Goal: Information Seeking & Learning: Learn about a topic

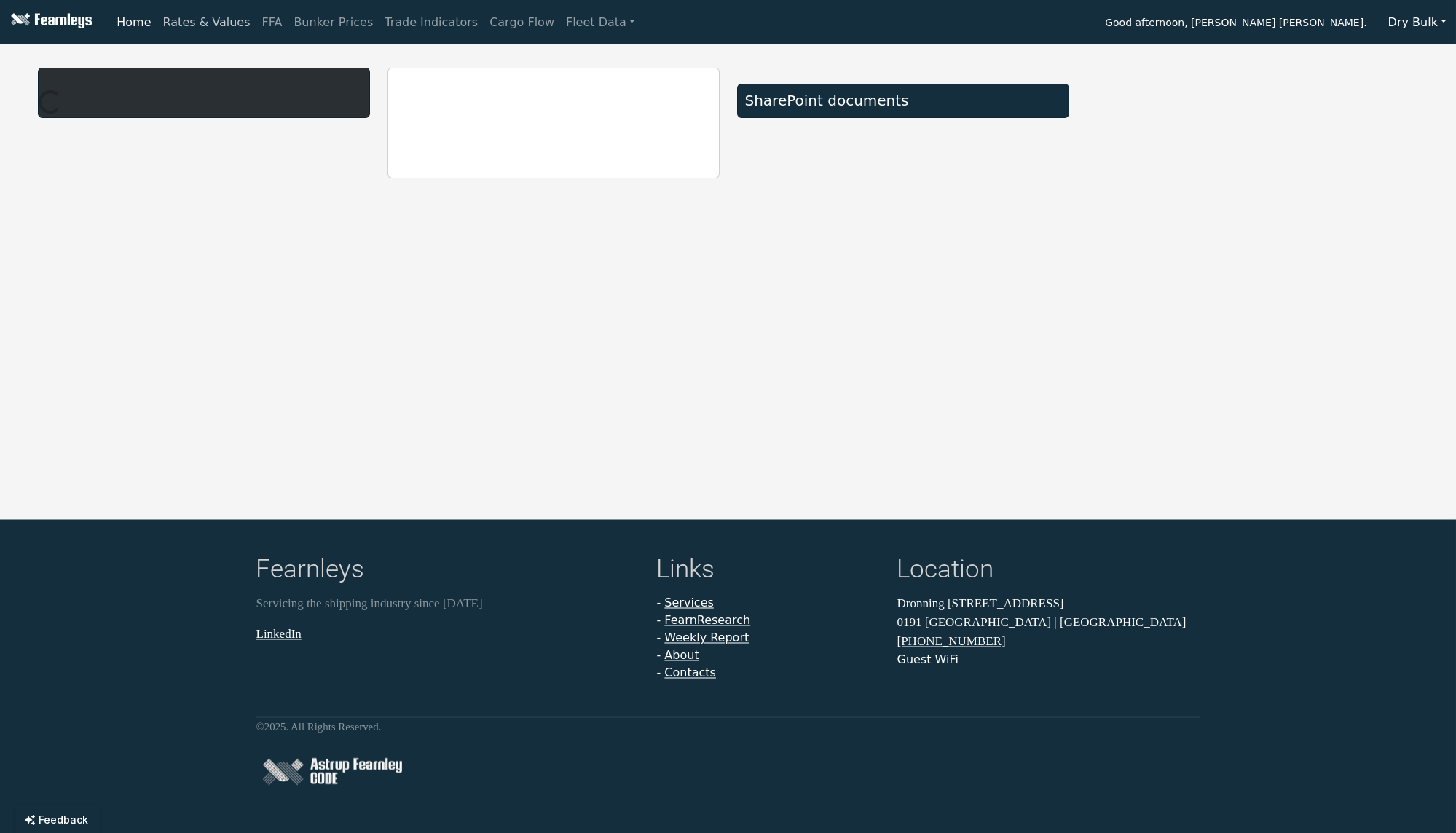
click at [221, 22] on link "Rates & Values" at bounding box center [207, 22] width 99 height 29
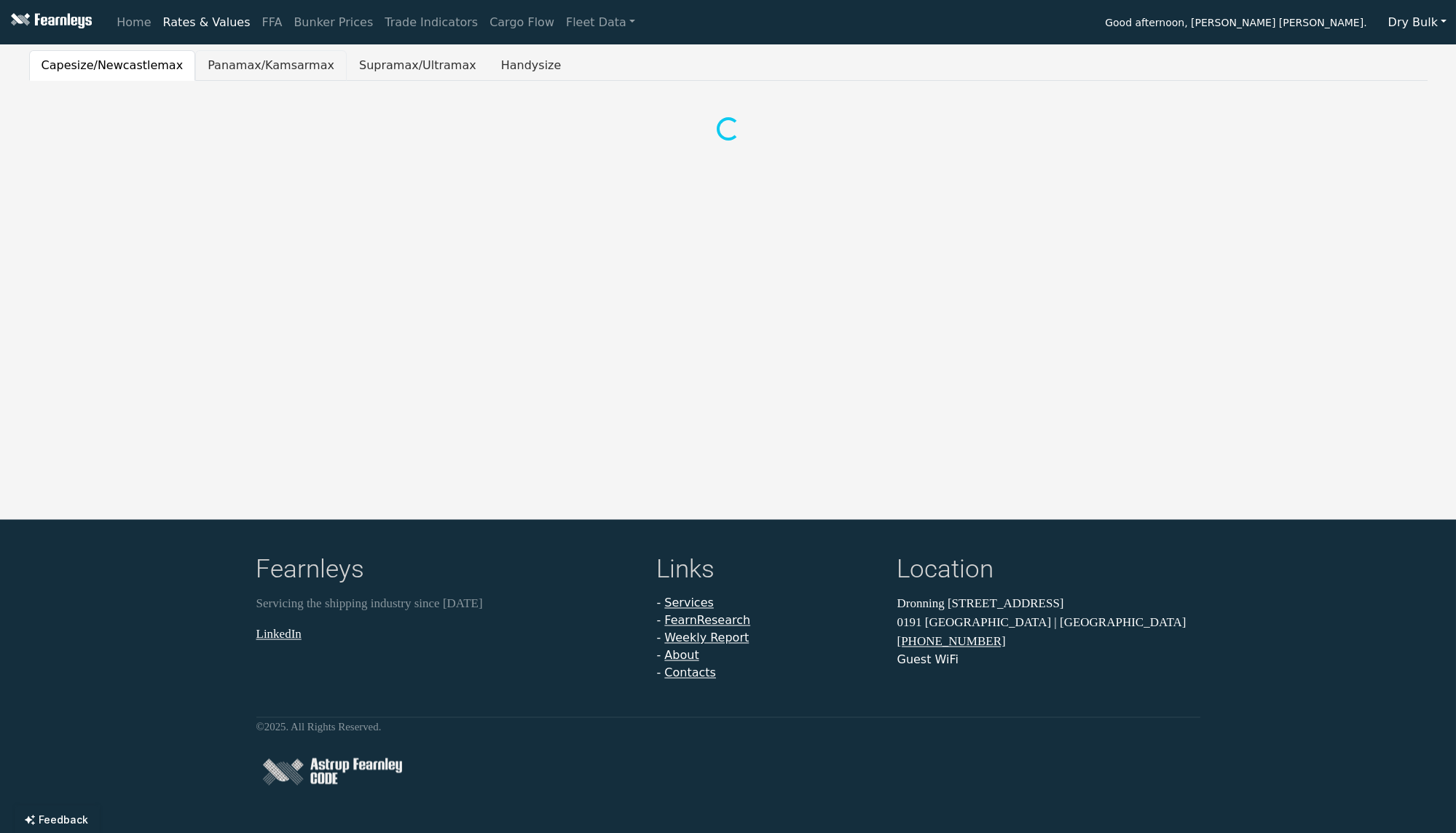
click at [265, 79] on button "Panamax/Kamsarmax" at bounding box center [271, 65] width 152 height 30
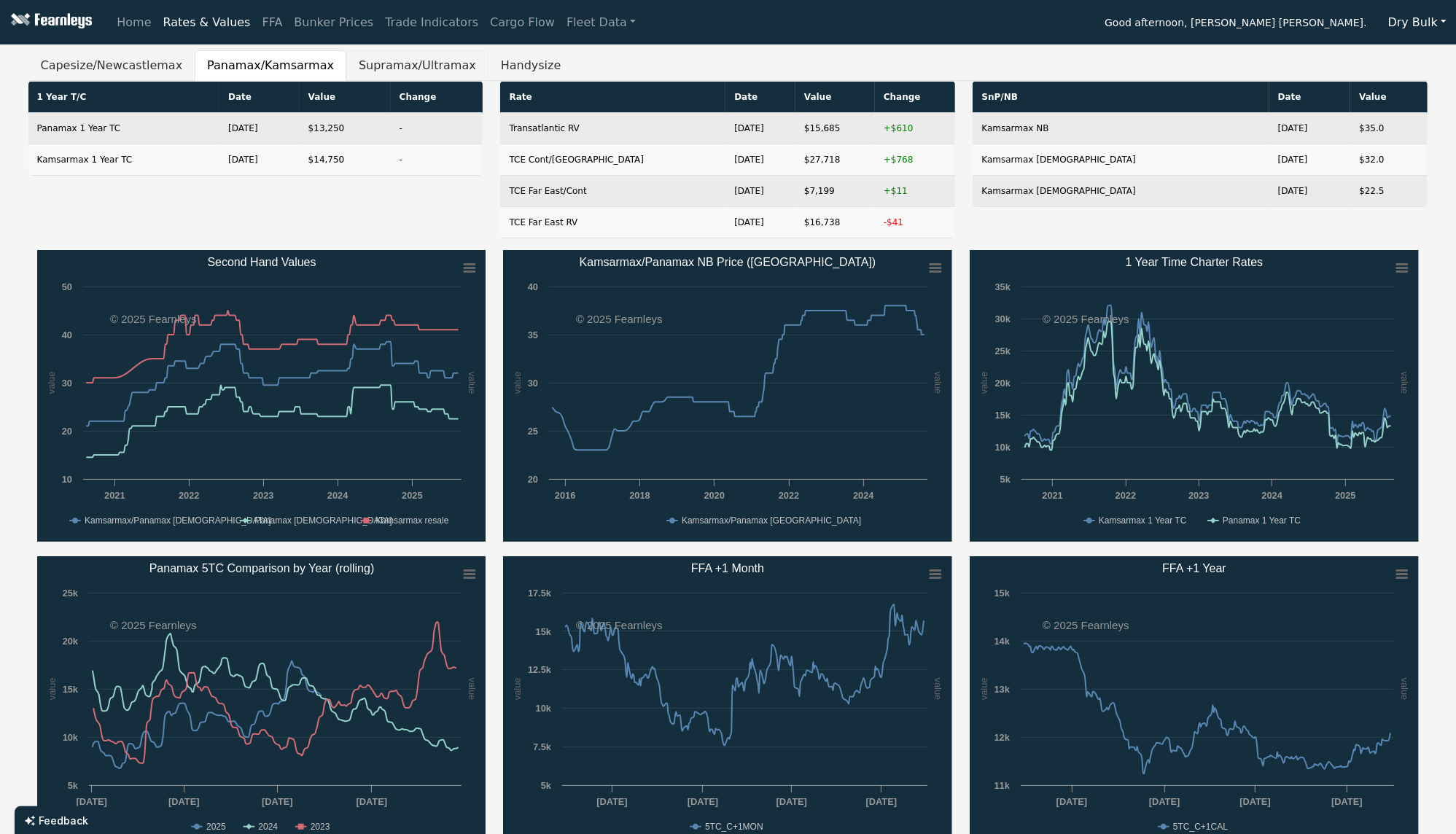
click at [371, 69] on button "Supramax/Ultramax" at bounding box center [417, 65] width 142 height 31
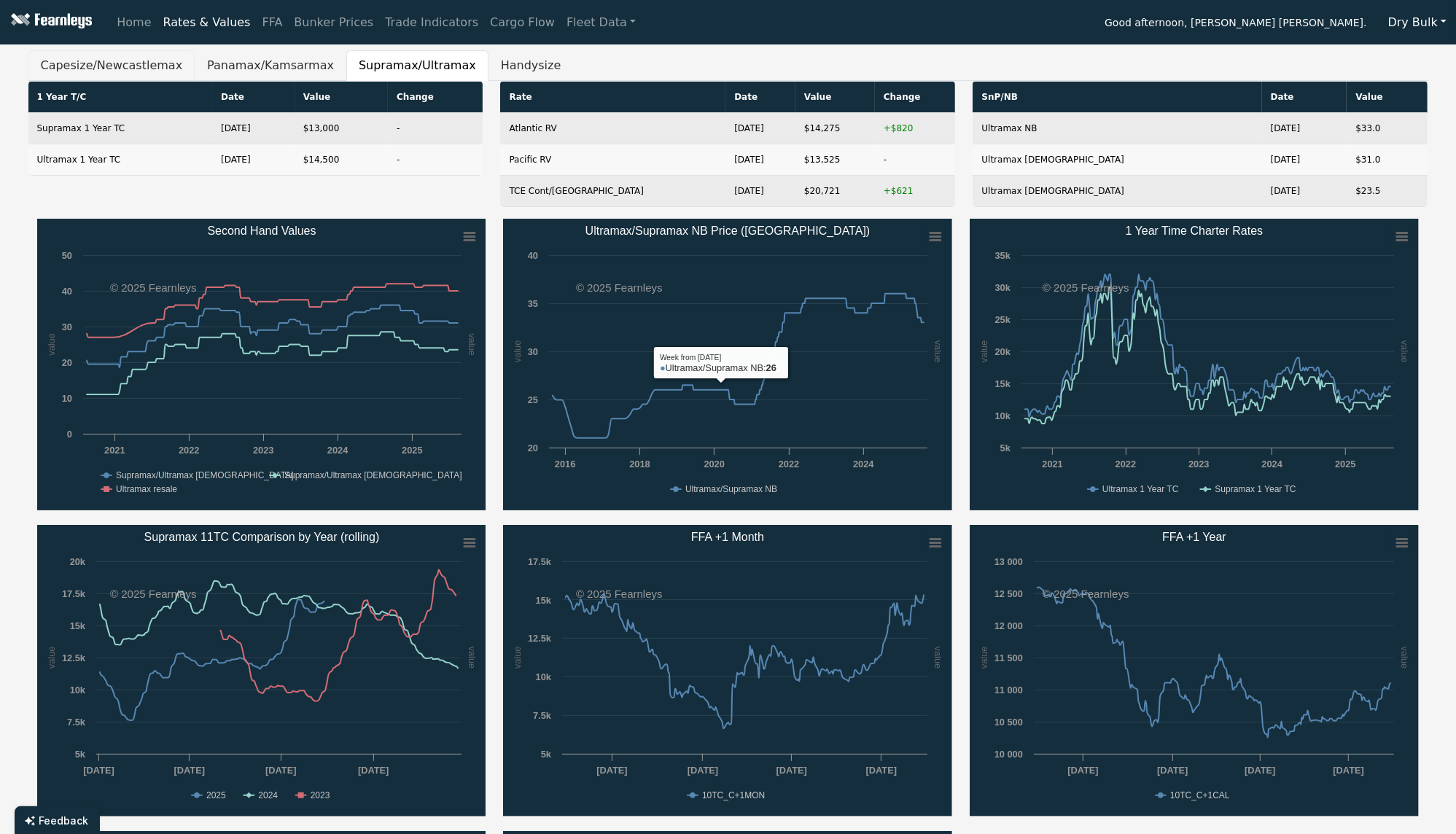
click at [136, 76] on button "Capesize/Newcastlemax" at bounding box center [111, 65] width 167 height 31
